Goal: Task Accomplishment & Management: Use online tool/utility

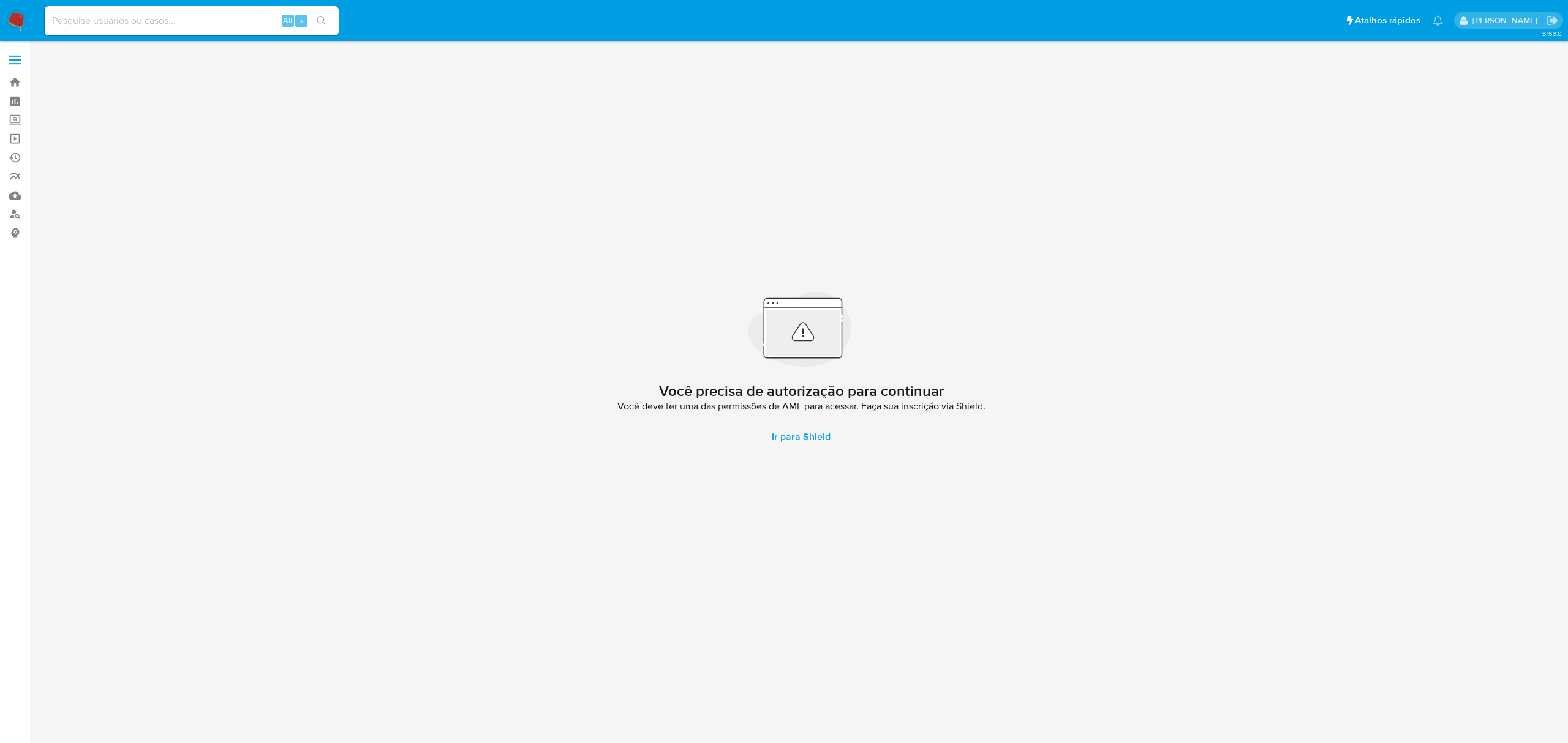
click at [16, 55] on span at bounding box center [15, 56] width 12 height 2
click at [0, 0] on input "checkbox" at bounding box center [0, 0] width 0 height 0
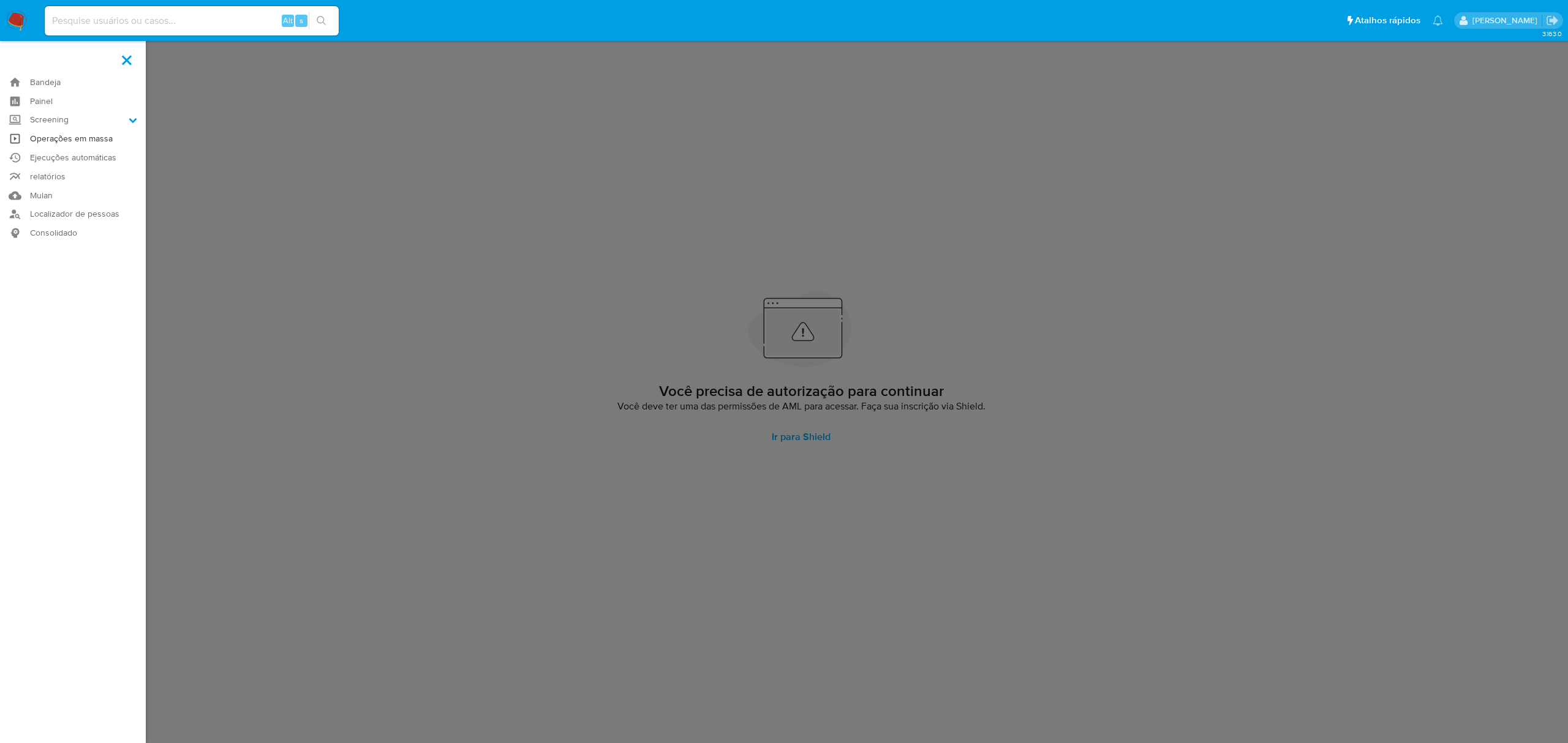
click at [77, 137] on link "Operações em massa" at bounding box center [73, 139] width 146 height 19
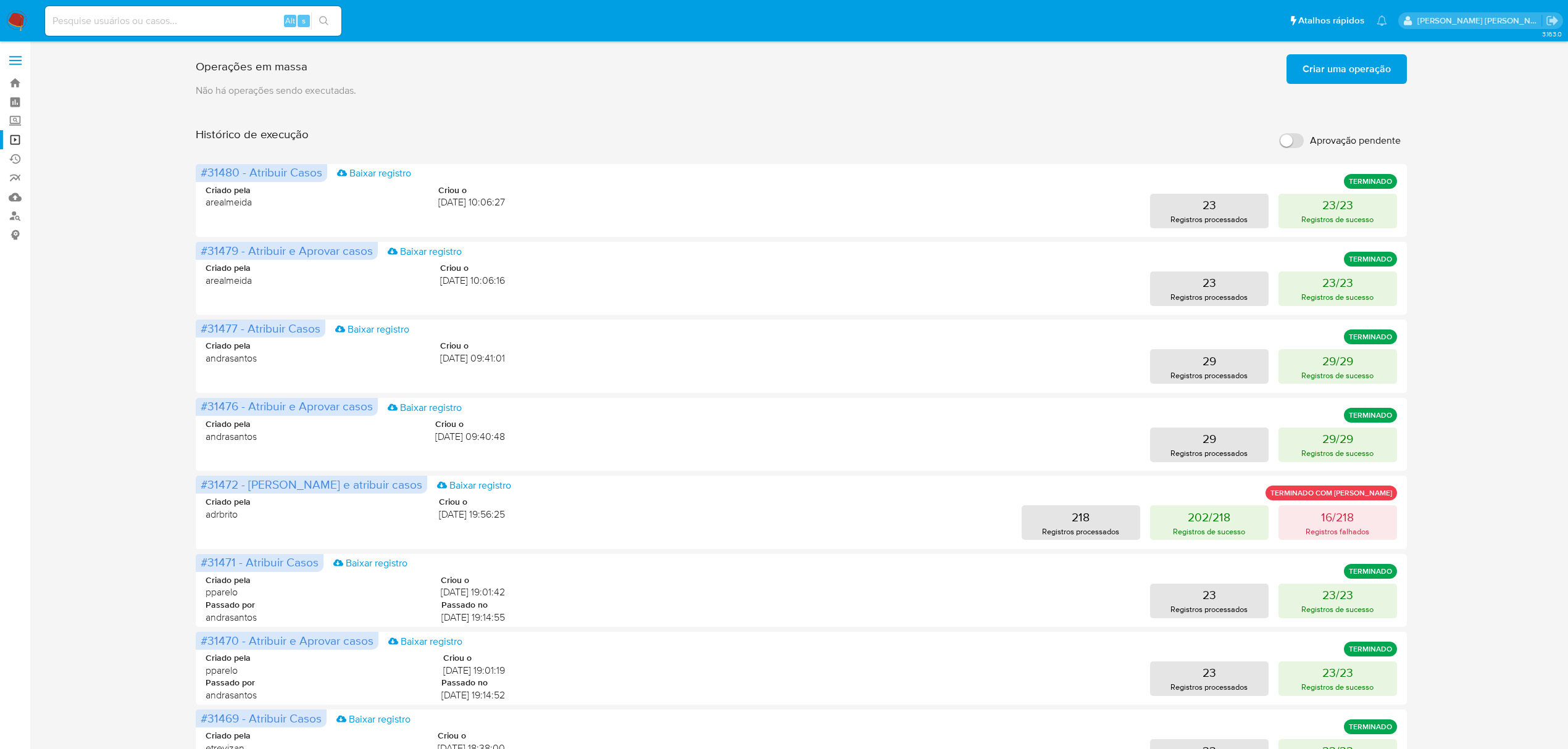
click at [1306, 74] on span "Criar uma operação" at bounding box center [1347, 69] width 88 height 27
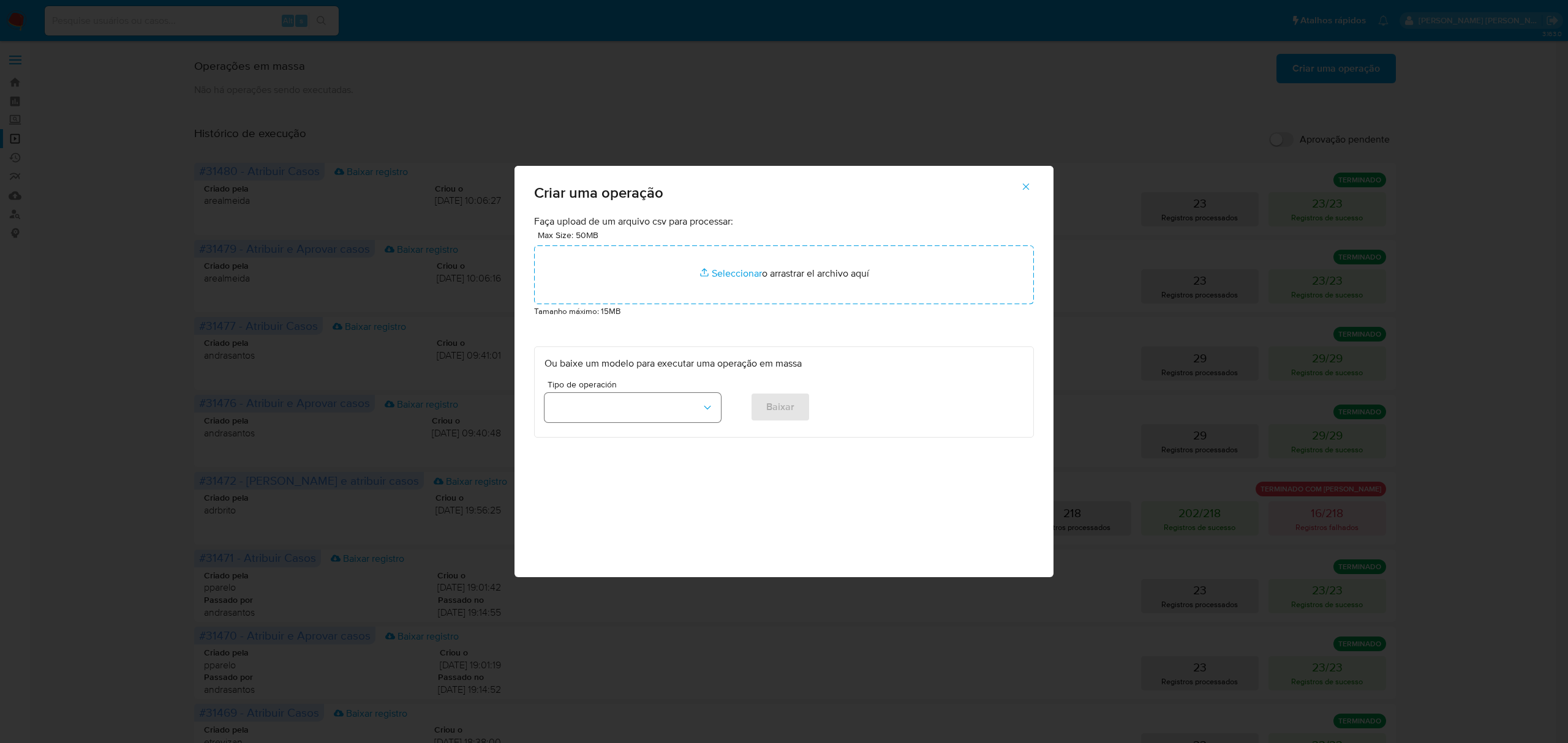
click at [711, 408] on icon "button" at bounding box center [707, 407] width 12 height 12
click at [639, 439] on div "Atribuir Casos" at bounding box center [629, 436] width 154 height 29
click at [787, 405] on span "Baixar" at bounding box center [780, 407] width 28 height 27
click at [787, 409] on span "Baixar" at bounding box center [780, 407] width 28 height 27
drag, startPoint x: 1035, startPoint y: 184, endPoint x: 1027, endPoint y: 182, distance: 8.2
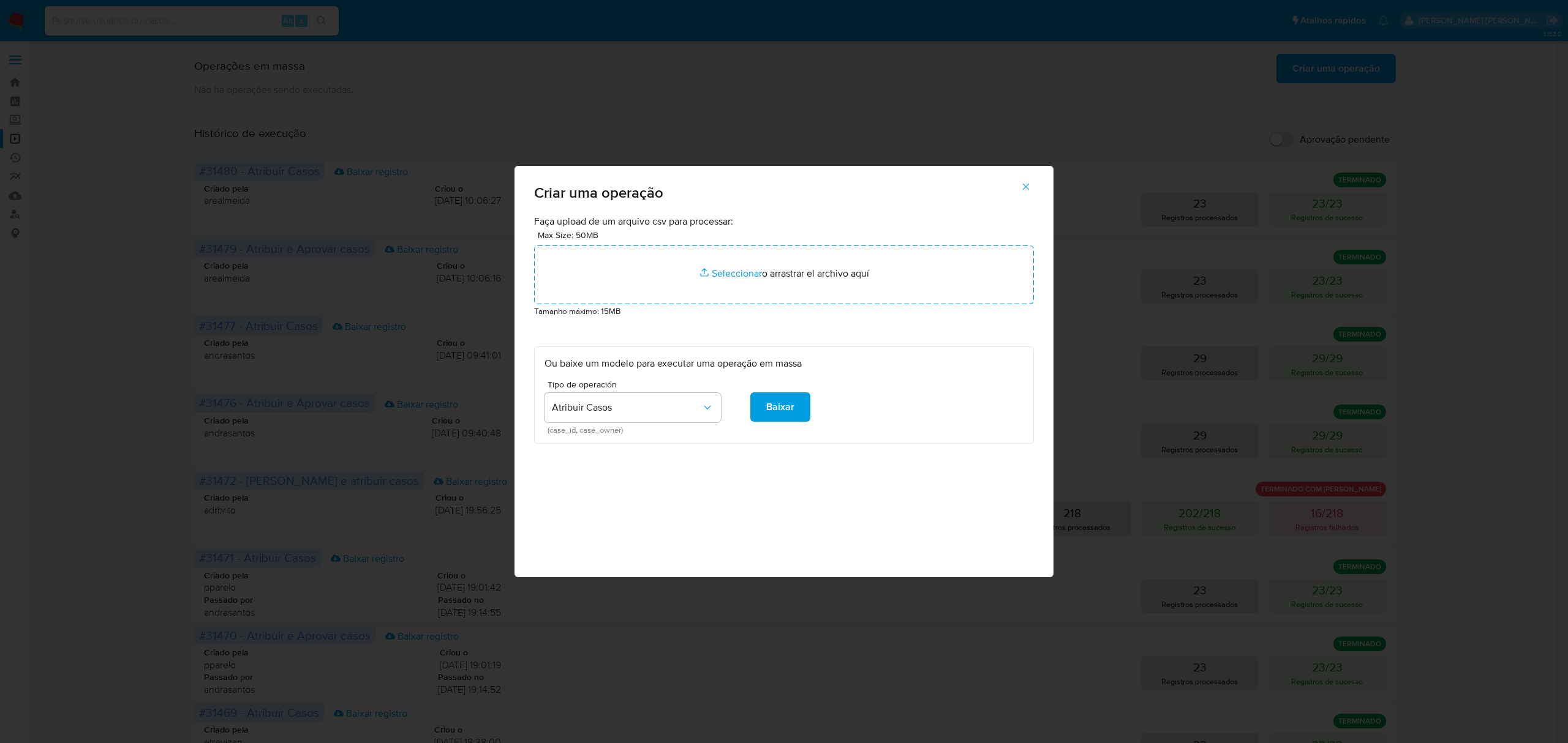
click at [1034, 184] on button "button" at bounding box center [1026, 187] width 43 height 29
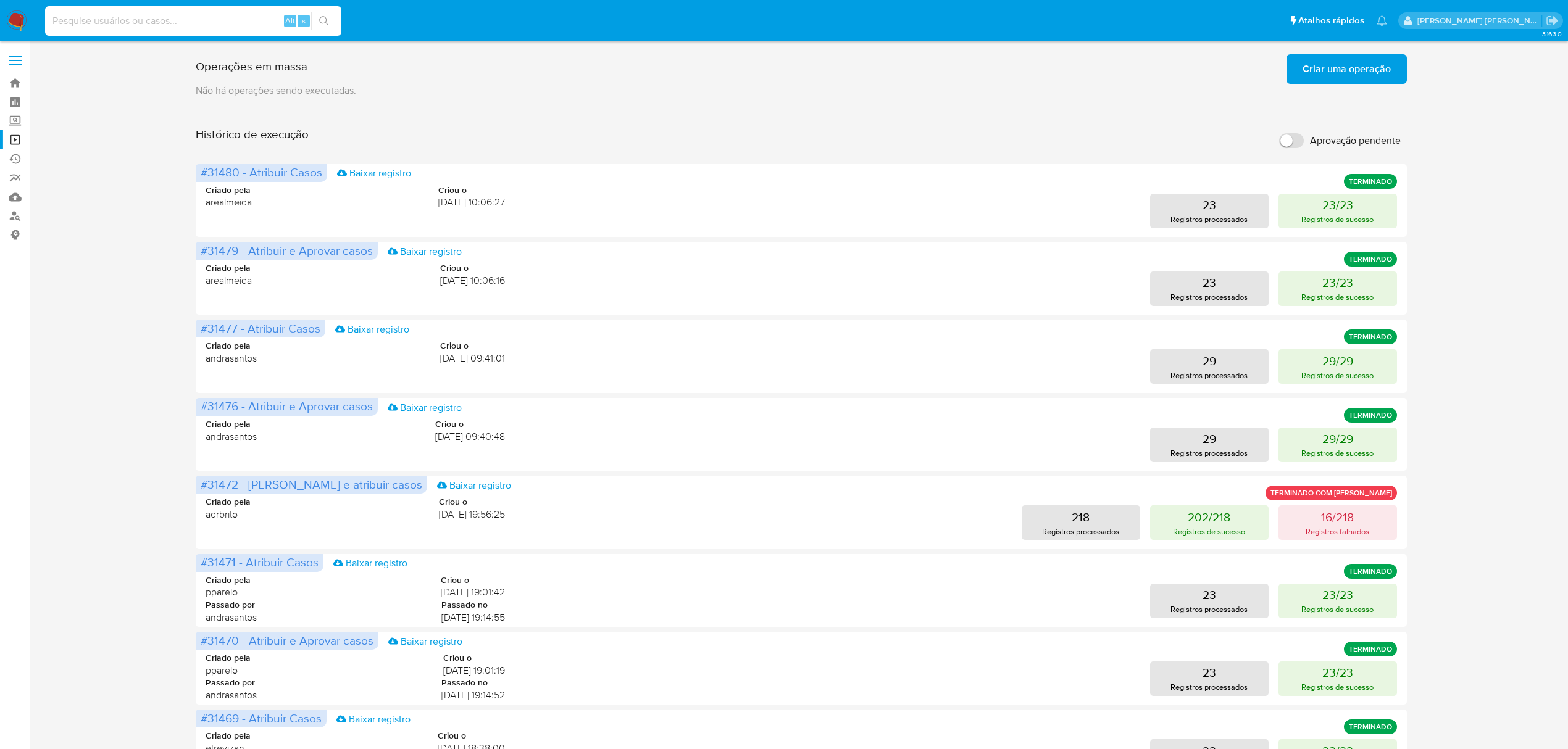
click at [109, 28] on input at bounding box center [193, 21] width 297 height 16
paste input "VK0fAPg4iHtYiuAEsuP1pfs9"
type input "VK0fAPg4iHtYiuAEsuP1pfs9"
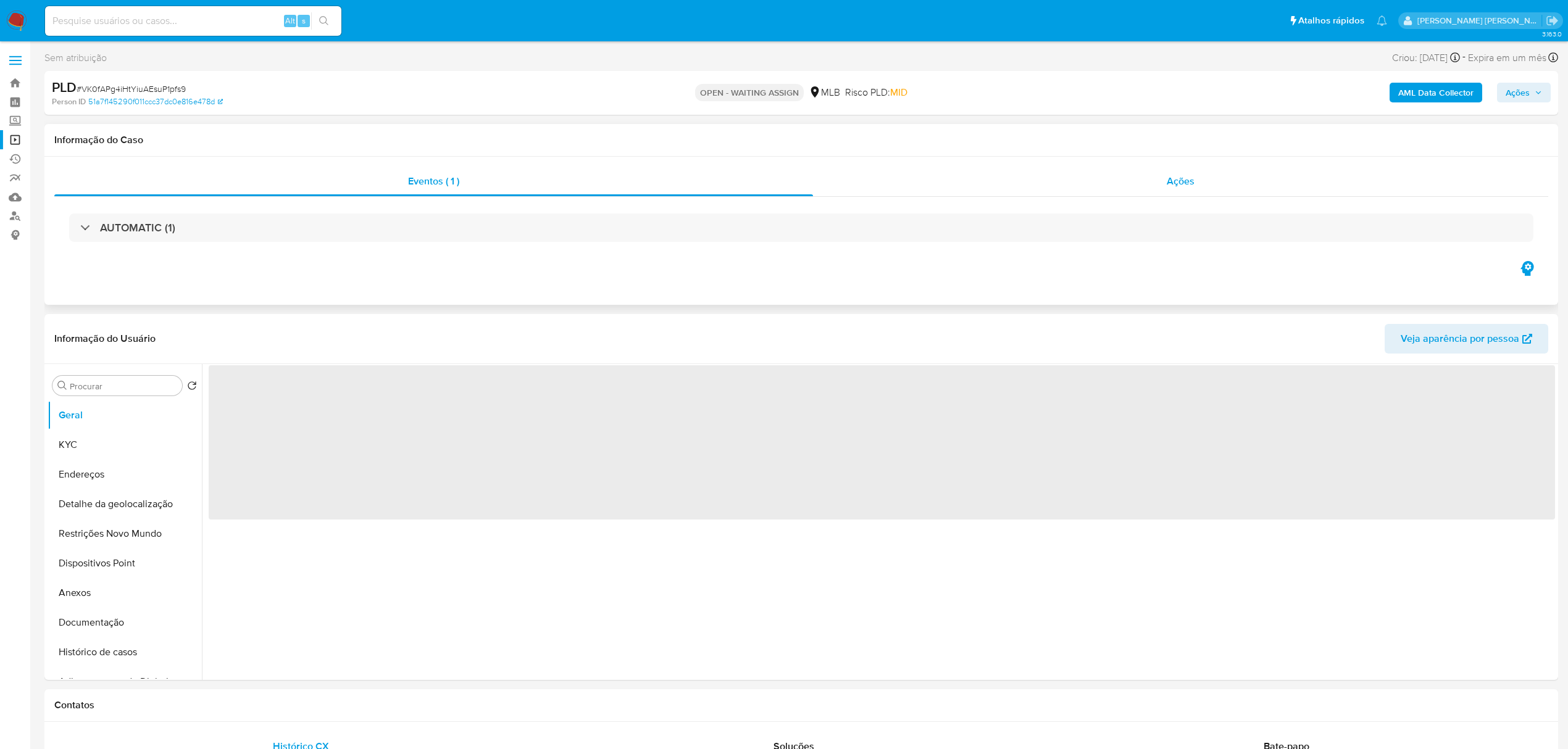
select select "10"
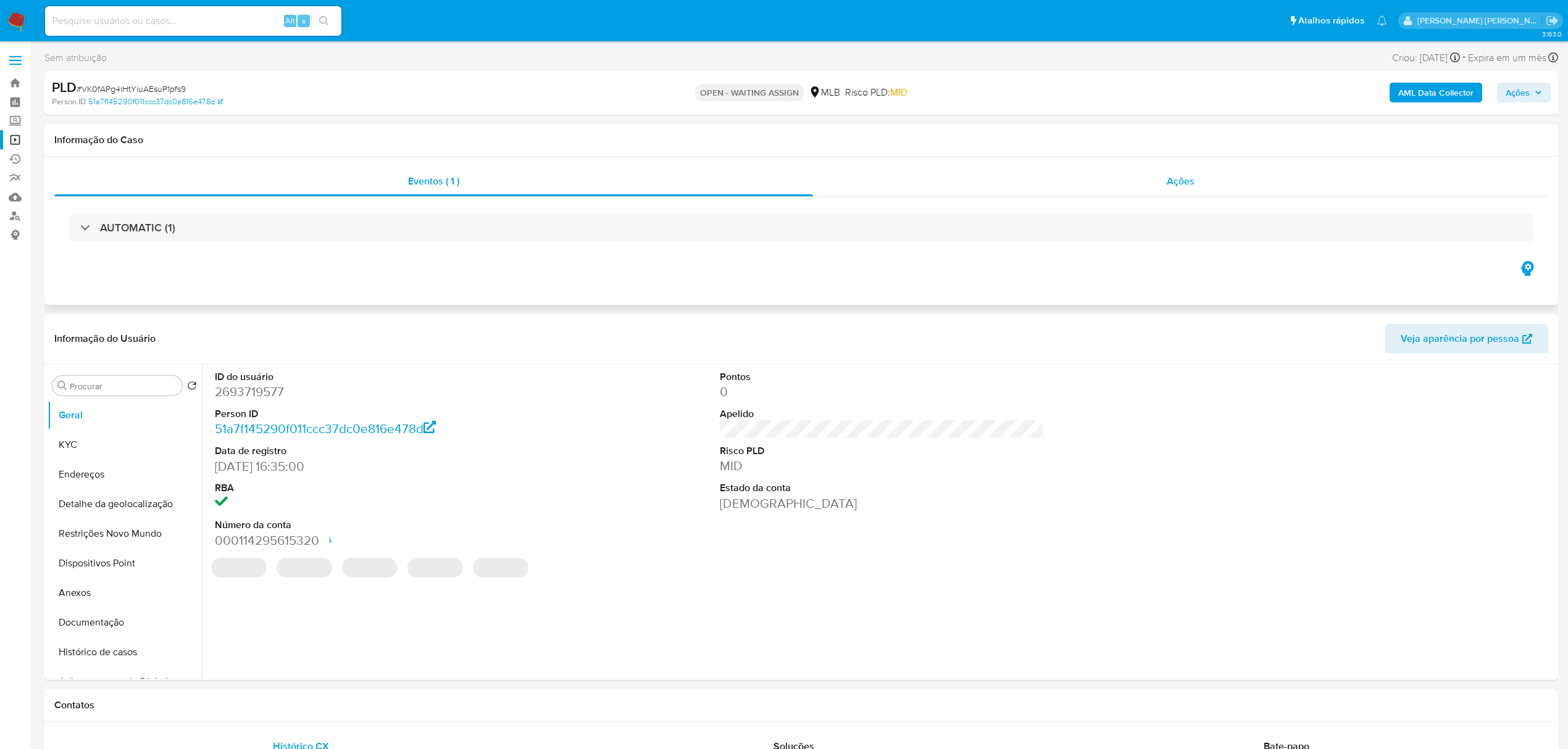
click at [1188, 182] on span "Ações" at bounding box center [1181, 181] width 28 height 14
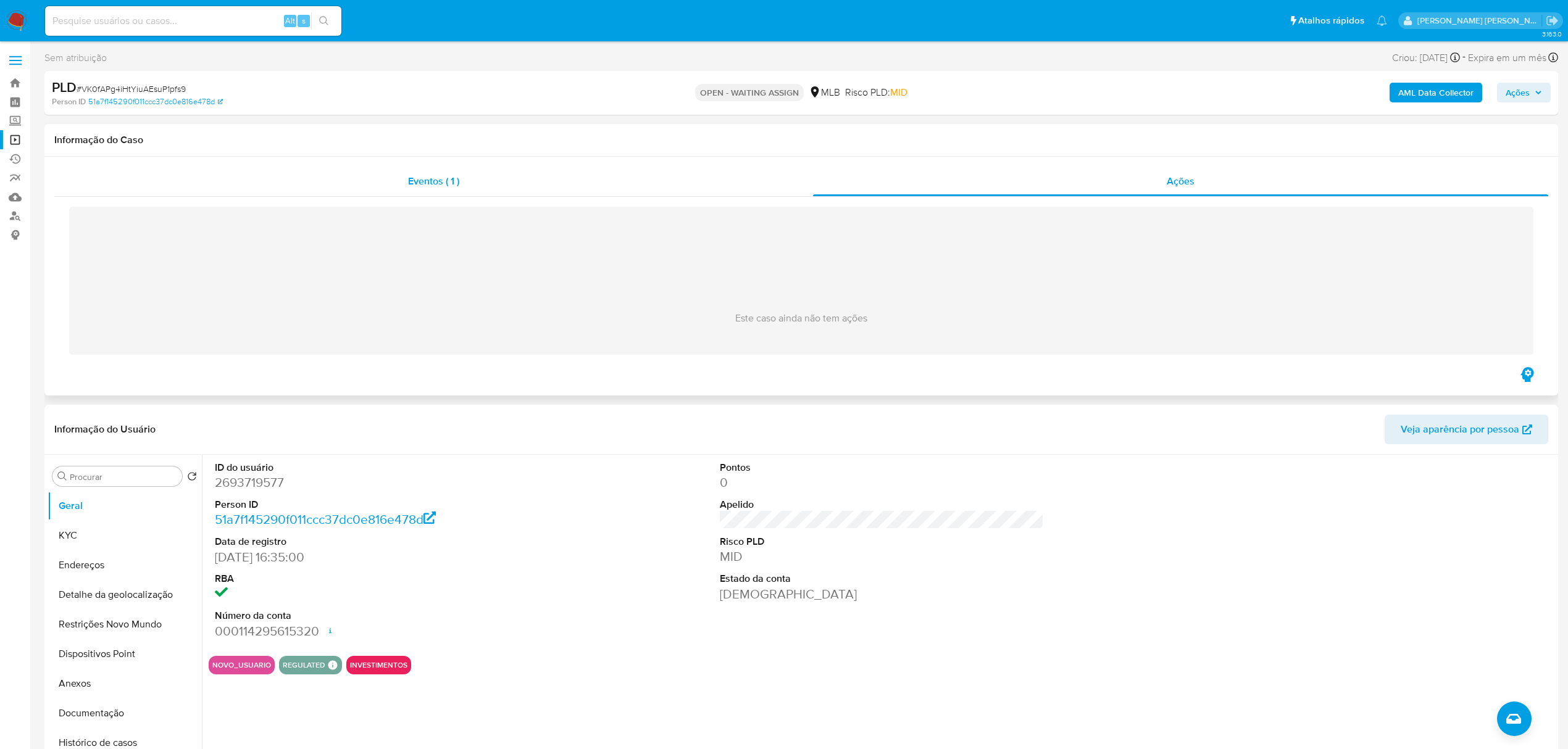
click at [443, 188] on span "Eventos ( 1 )" at bounding box center [434, 181] width 52 height 14
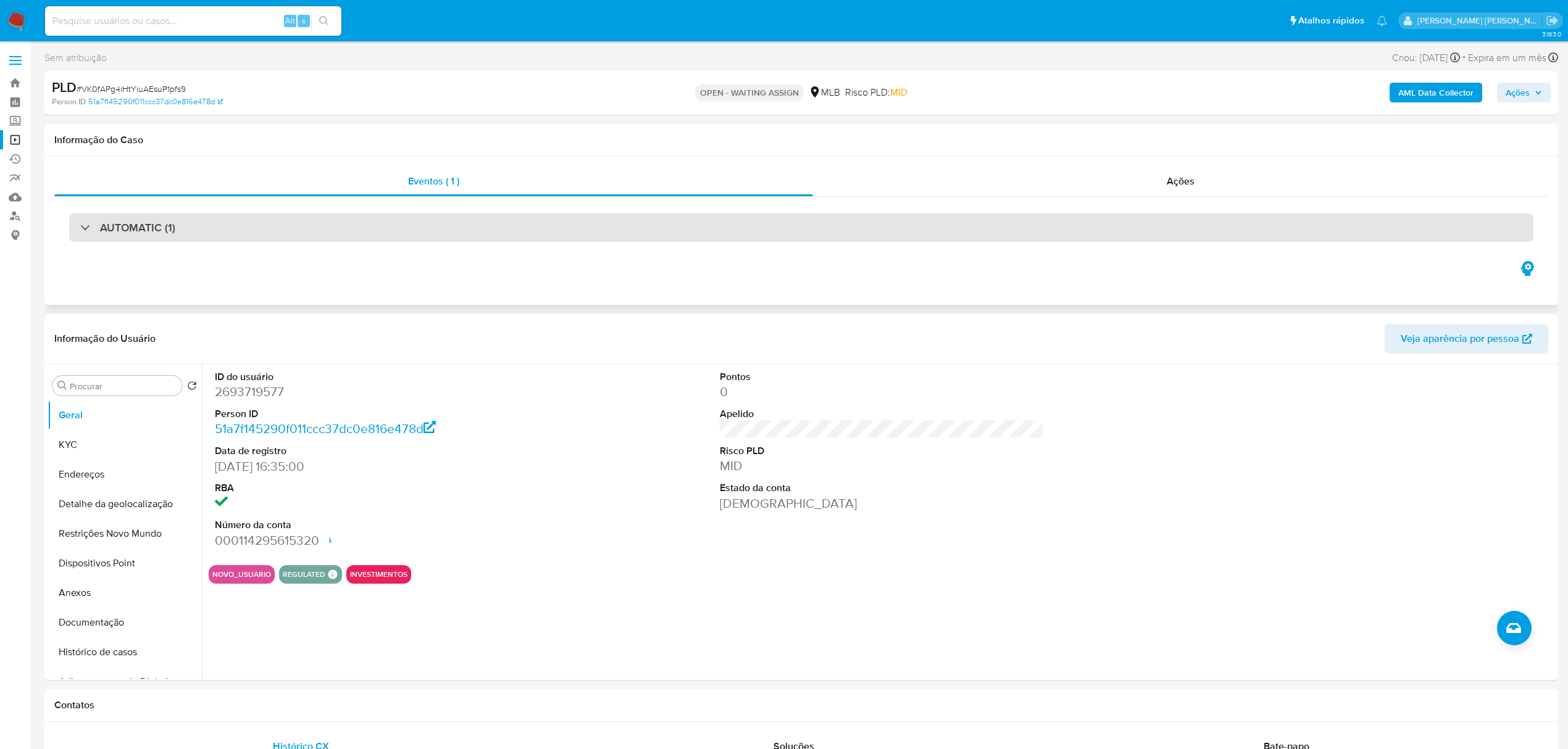
click at [146, 228] on h3 "AUTOMATIC (1)" at bounding box center [138, 227] width 75 height 13
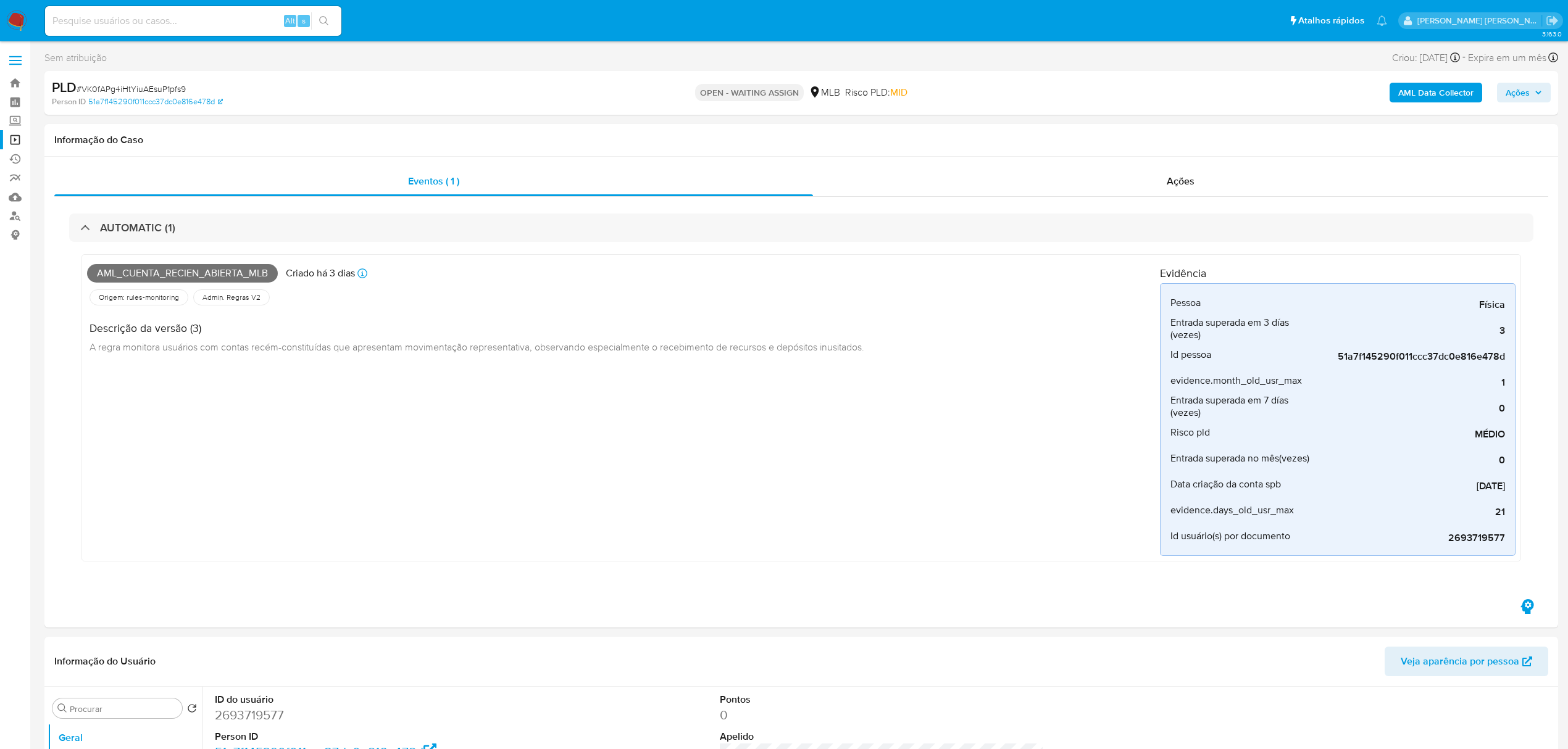
click at [208, 30] on div "Alt s" at bounding box center [193, 21] width 297 height 29
click at [208, 23] on input at bounding box center [193, 21] width 297 height 16
paste input "wb6g80w3qUfBl2DVAHc3Z7MO"
type input "wb6g80w3qUfBl2DVAHc3Z7MO"
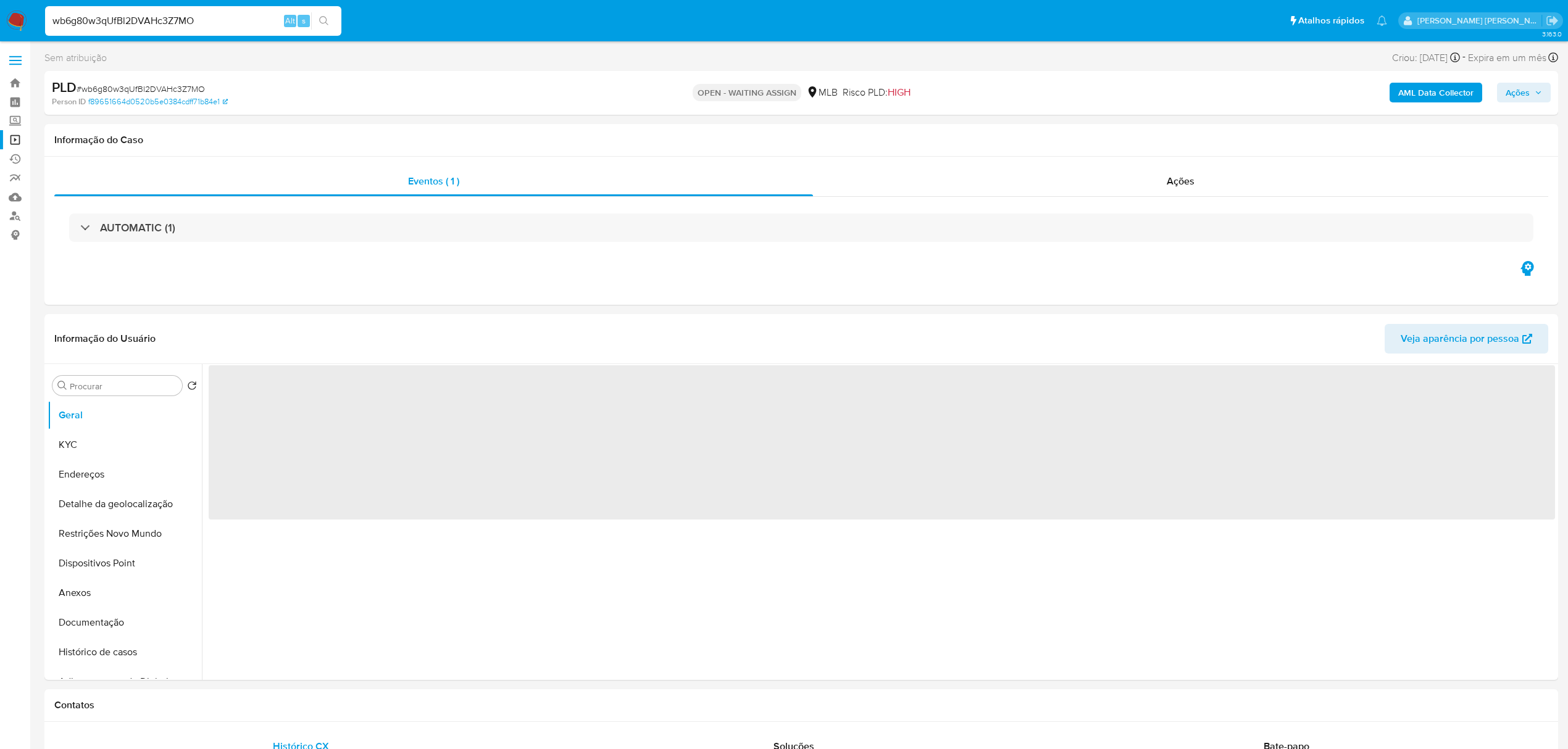
select select "10"
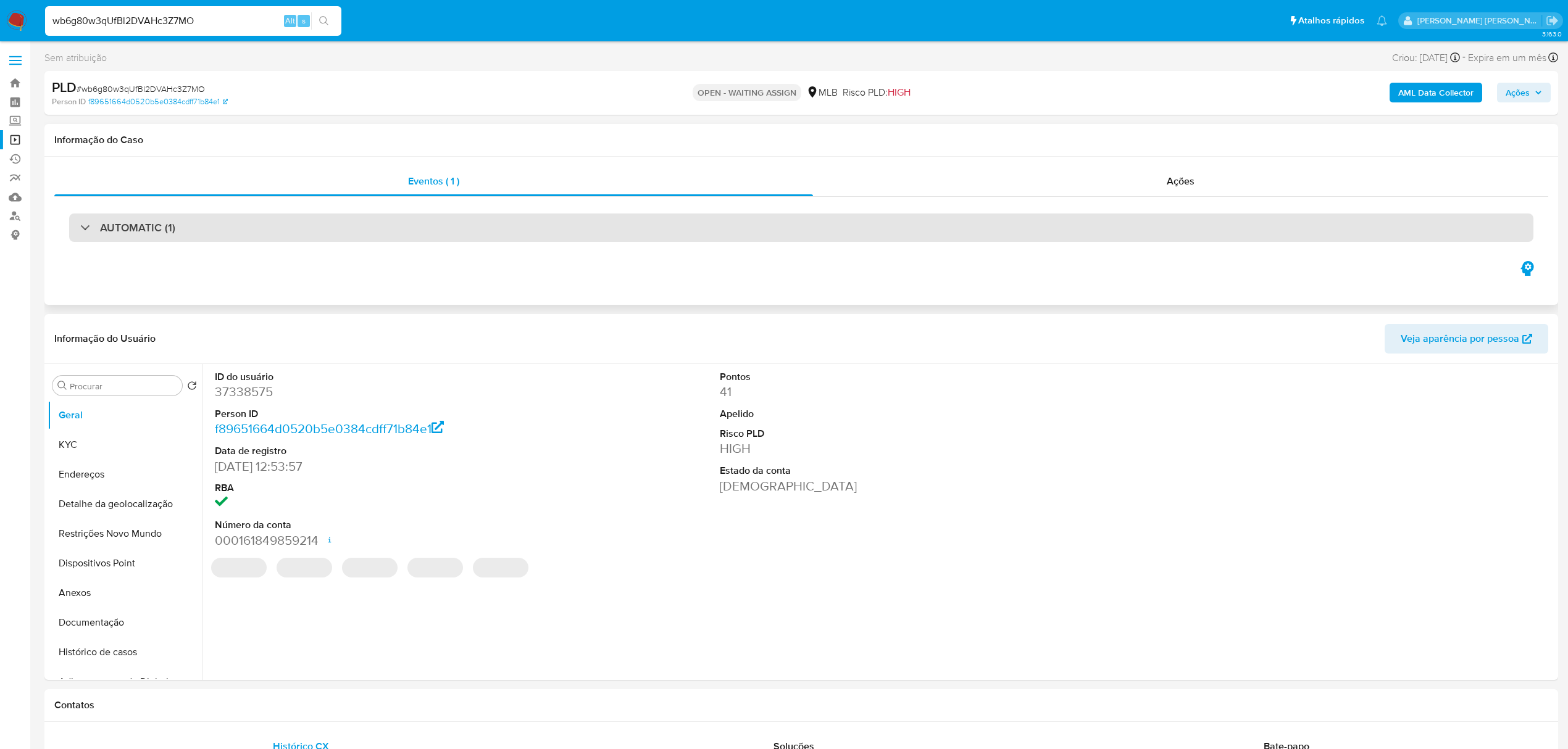
click at [151, 230] on h3 "AUTOMATIC (1)" at bounding box center [138, 227] width 75 height 13
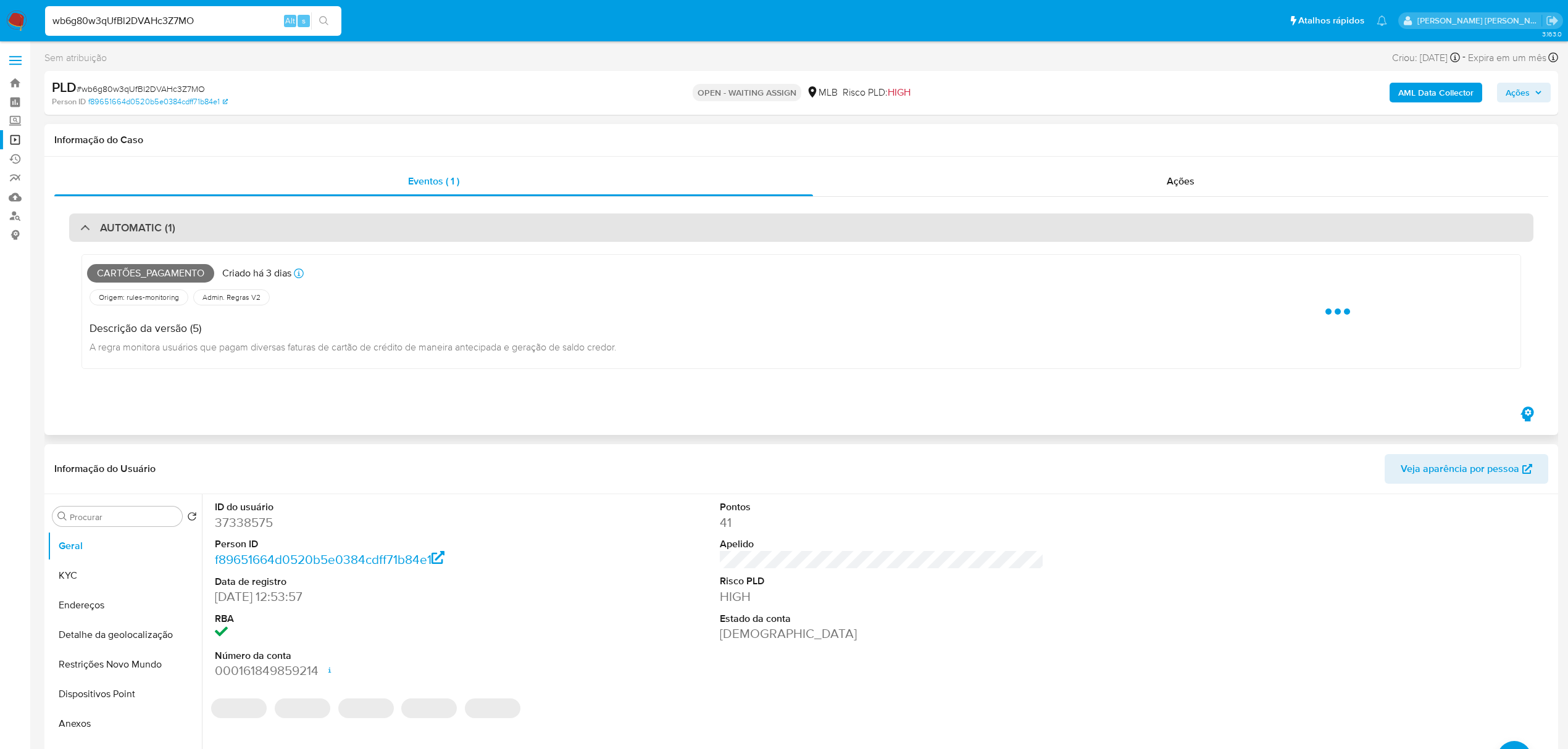
click at [151, 230] on h3 "AUTOMATIC (1)" at bounding box center [138, 227] width 75 height 13
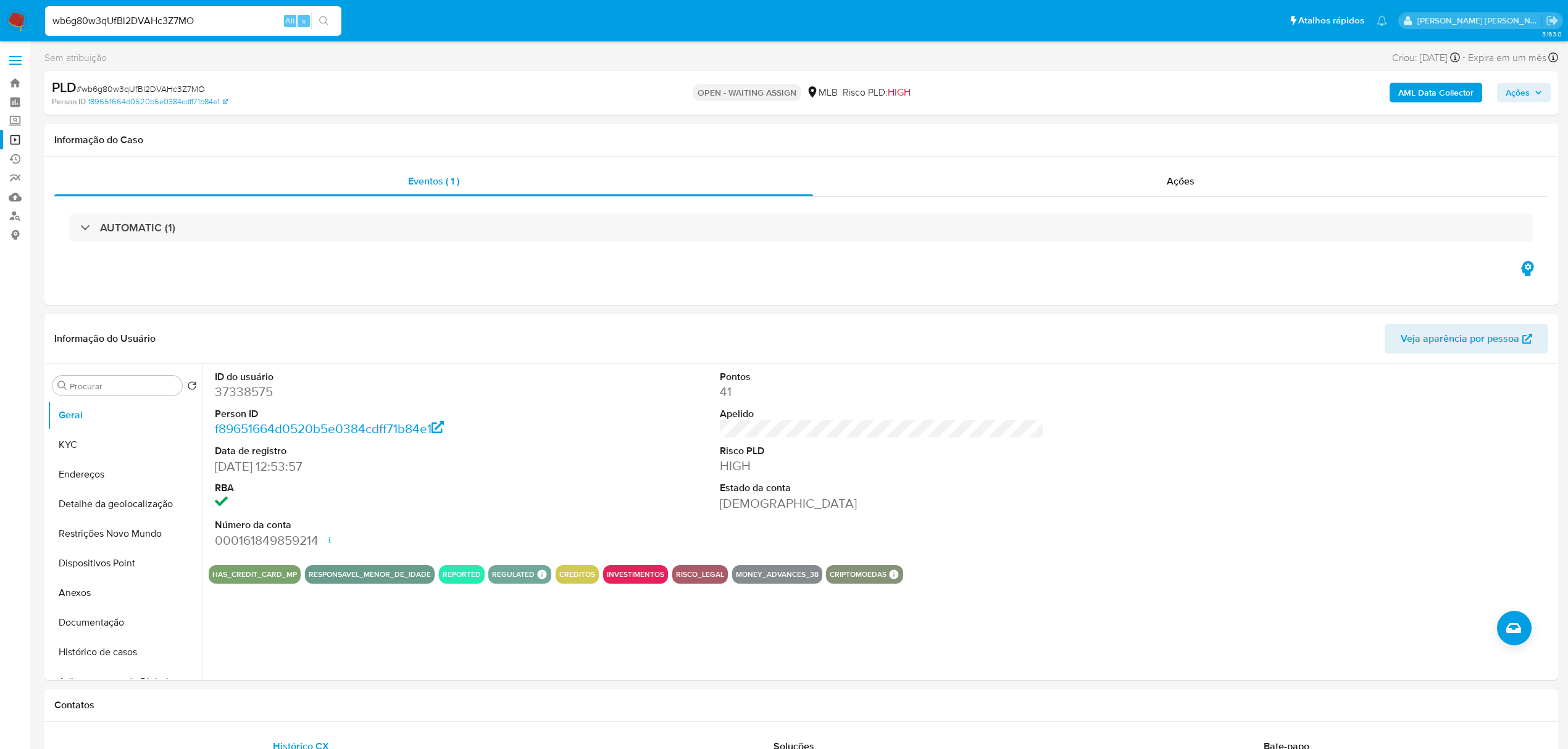
click at [154, 25] on input "wb6g80w3qUfBl2DVAHc3Z7MO" at bounding box center [193, 21] width 297 height 16
paste input "kK1wBZ6b8RR7vPnHIvHqA9LS"
type input "kK1wBZ6b8RR7vPnHIvHqA9LS"
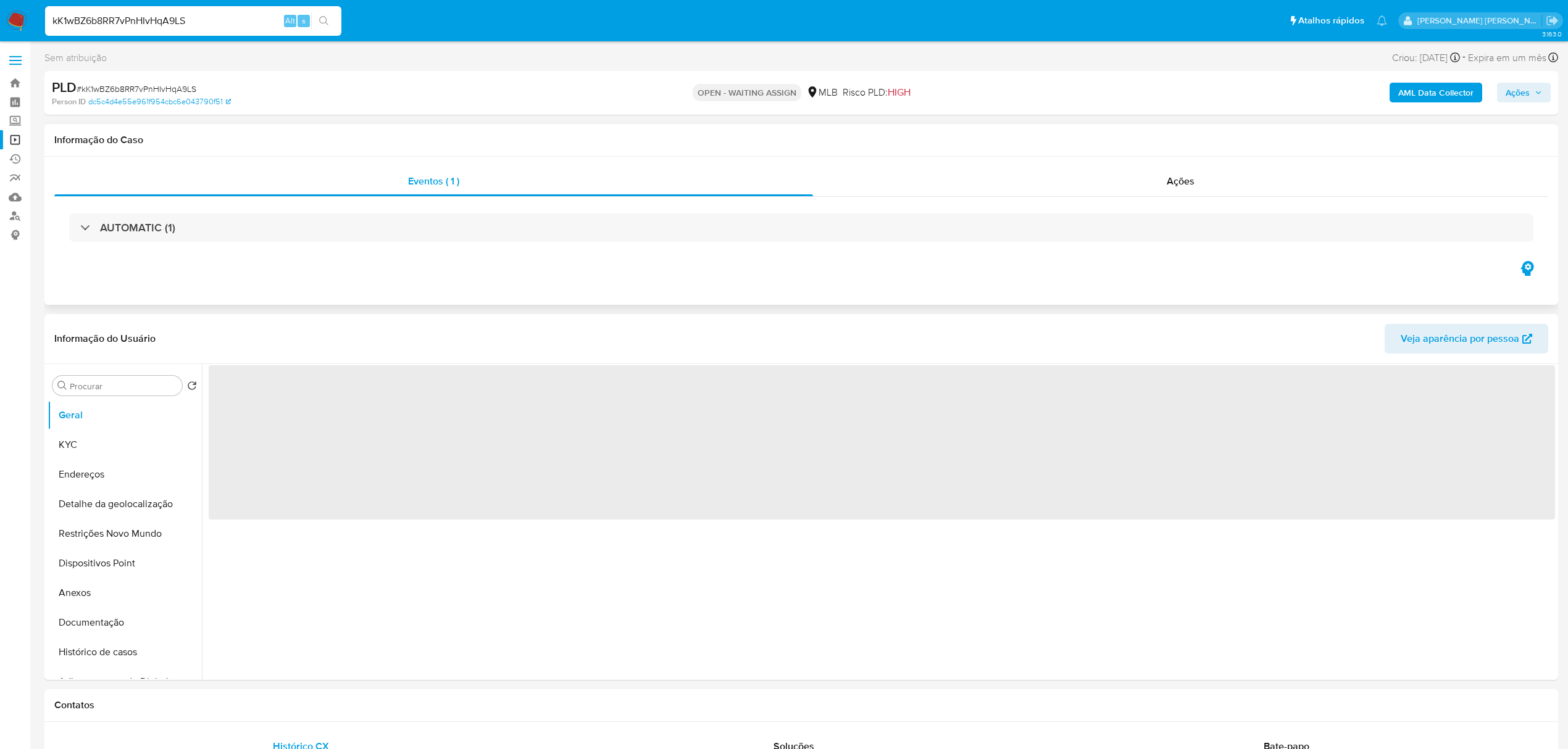
select select "10"
